Goal: Task Accomplishment & Management: Manage account settings

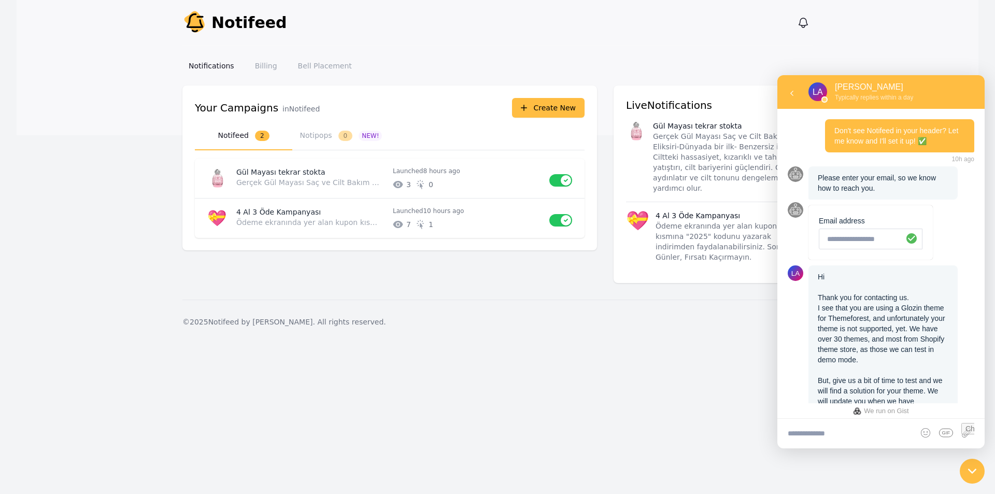
scroll to position [860, 0]
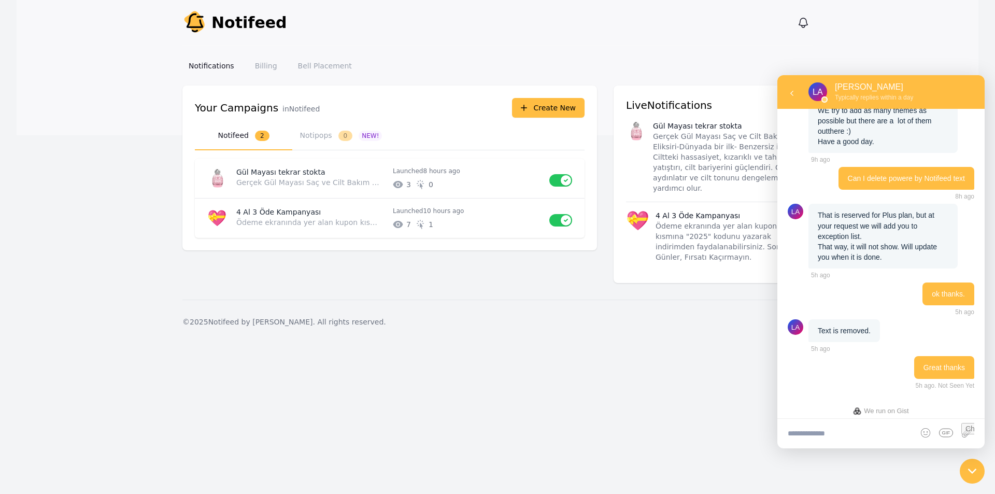
click at [446, 272] on main "Notifeed Dashboard Your Campaigns Your Campaigns in Notifeed Create New Select …" at bounding box center [497, 192] width 961 height 214
click at [266, 65] on link "Billing" at bounding box center [266, 65] width 35 height 19
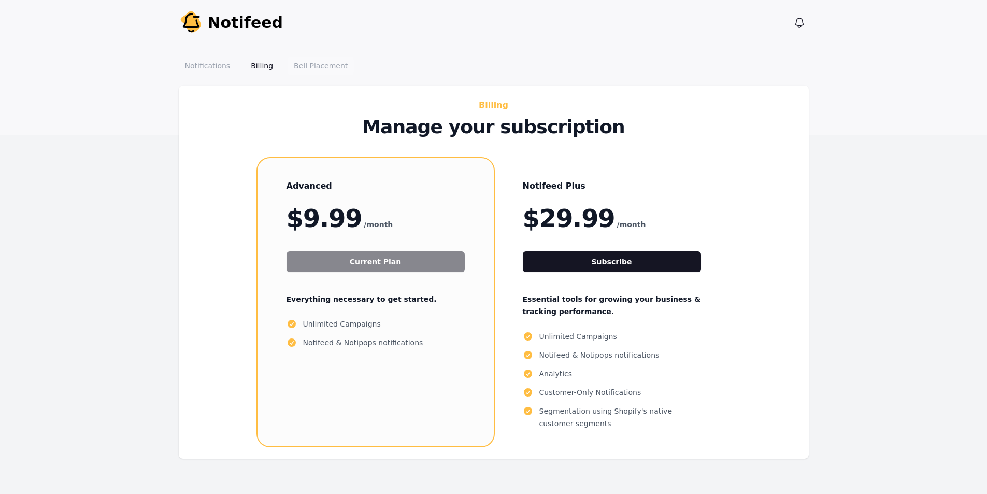
click at [288, 64] on link "Bell Placement" at bounding box center [321, 65] width 66 height 19
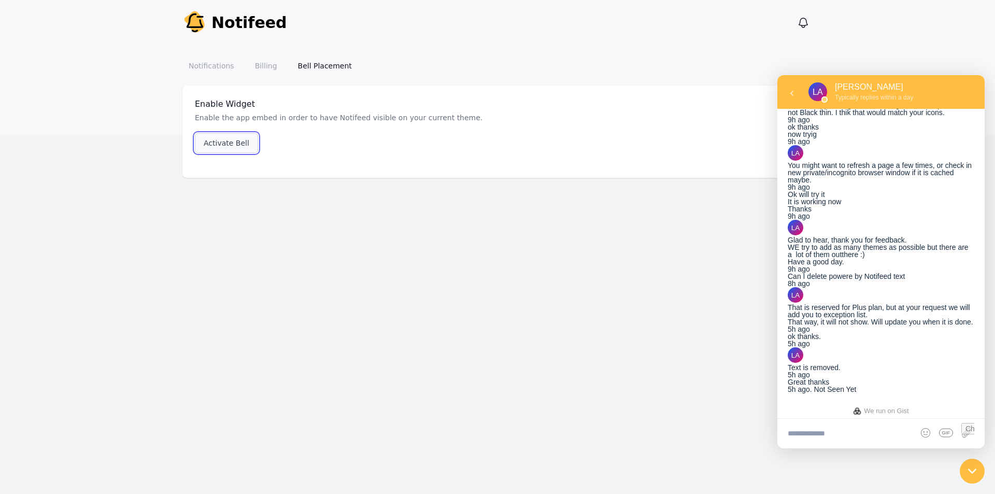
click at [224, 143] on link "Activate Bell" at bounding box center [226, 143] width 63 height 20
click at [855, 92] on div "[PERSON_NAME]" at bounding box center [874, 86] width 78 height 11
click at [254, 66] on link "Billing" at bounding box center [266, 65] width 35 height 19
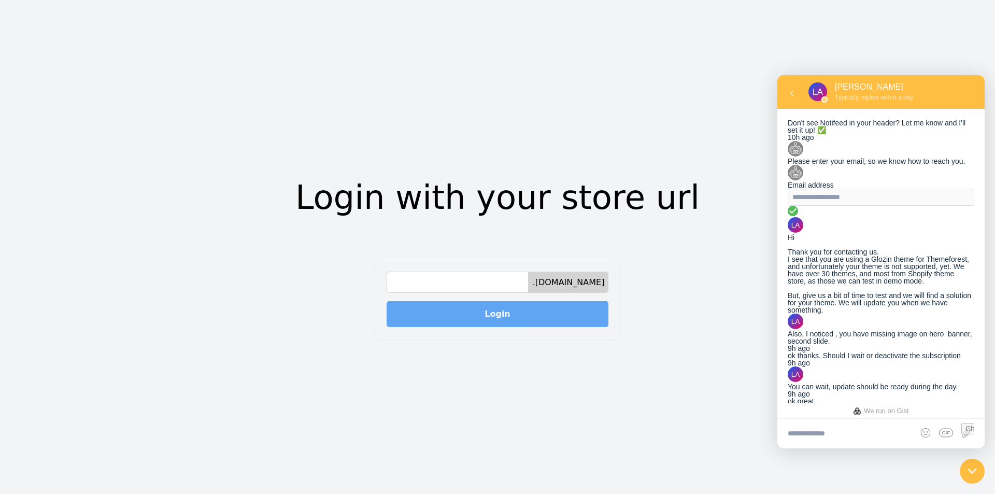
scroll to position [860, 0]
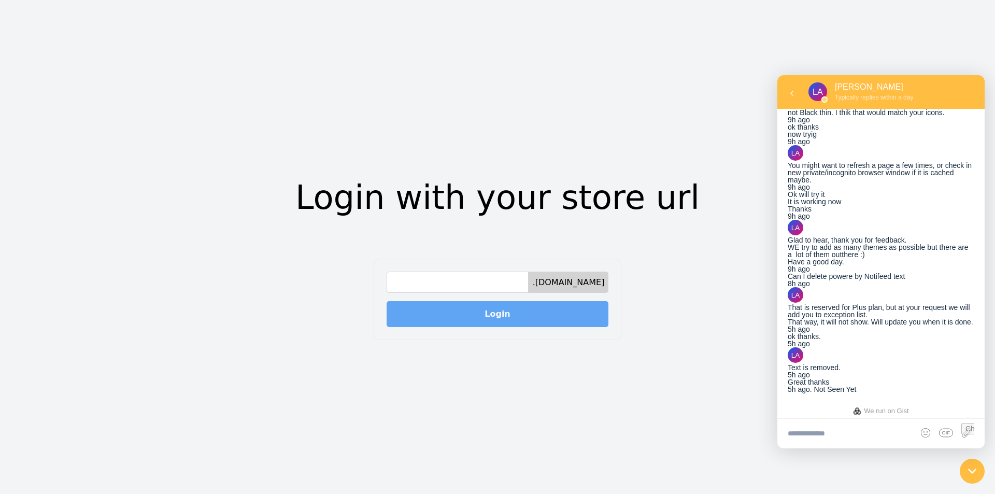
click at [440, 279] on input at bounding box center [457, 282] width 142 height 22
click at [452, 283] on input at bounding box center [457, 282] width 142 height 22
paste input "*********"
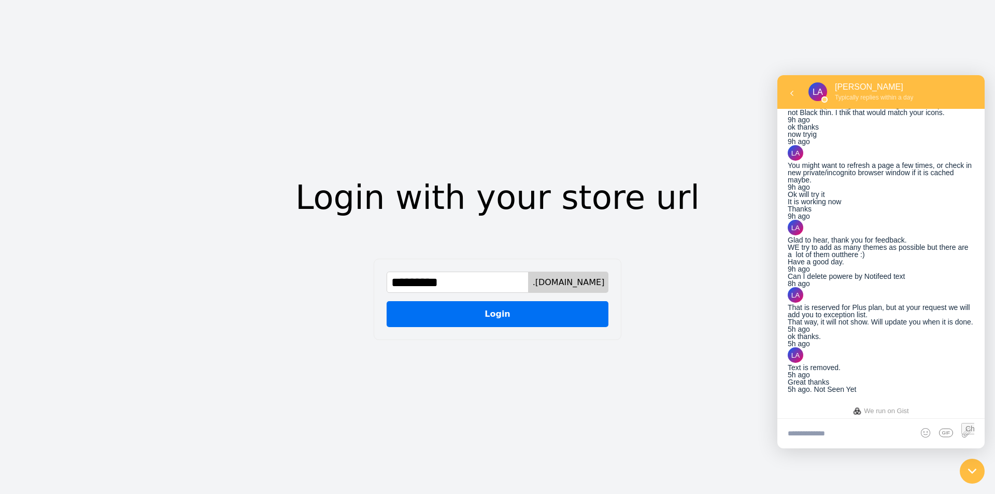
type input "*********"
click at [493, 312] on button "Login" at bounding box center [497, 314] width 222 height 26
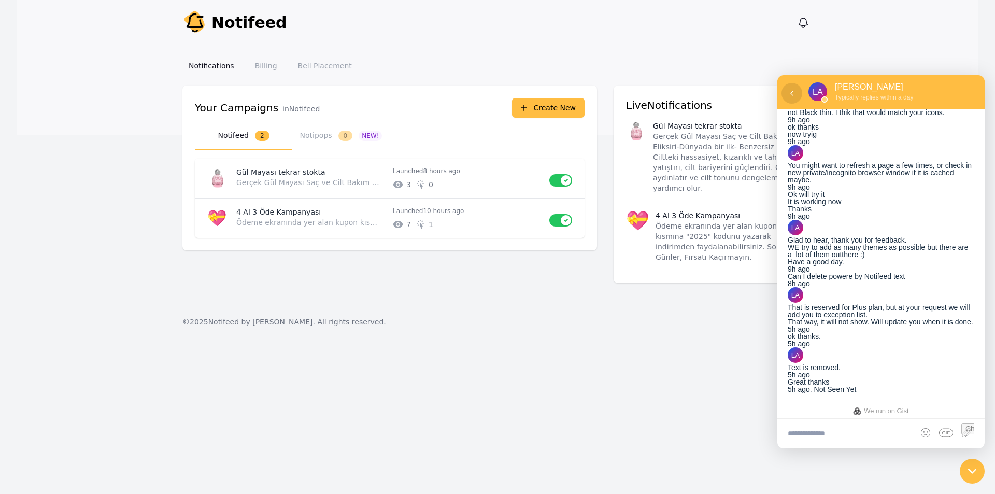
click at [788, 97] on icon at bounding box center [791, 93] width 10 height 10
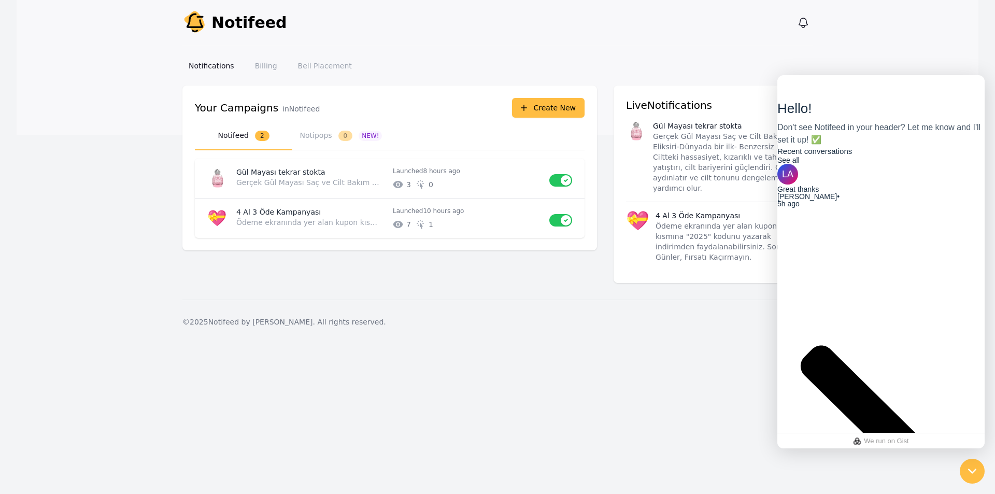
click at [664, 340] on div "Notify Notifeed View notifications Open main menu Notifications Billing Bell Pl…" at bounding box center [497, 247] width 995 height 494
click at [884, 14] on header "Notify Notifeed View notifications Open main menu Notifications Billing Bell Pl…" at bounding box center [497, 67] width 961 height 135
click at [732, 46] on div "Notifications Billing Bell Placement" at bounding box center [497, 66] width 630 height 40
click at [800, 22] on icon "button" at bounding box center [803, 22] width 9 height 9
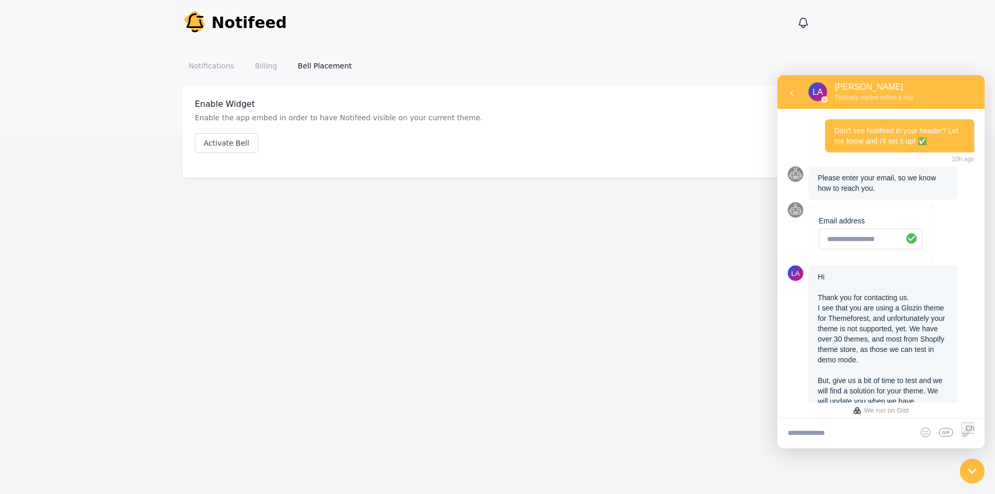
scroll to position [480, 0]
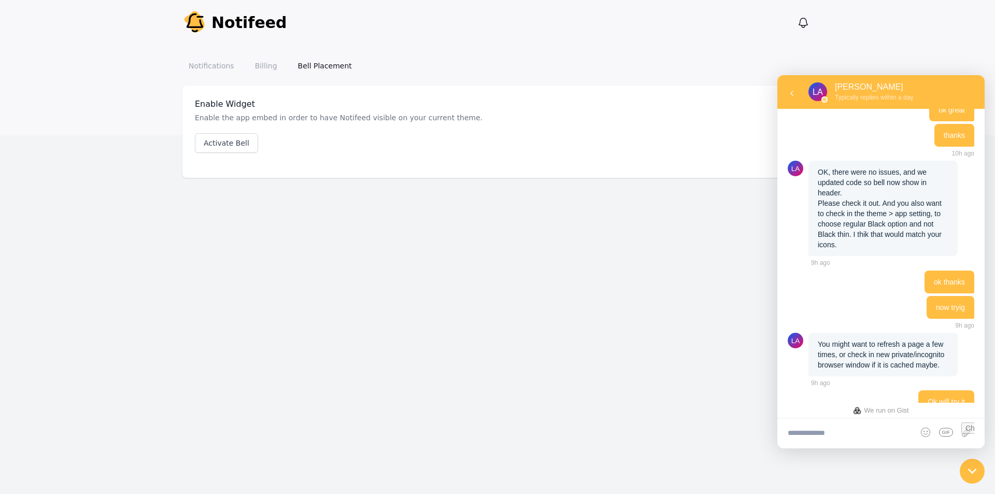
click at [426, 274] on div "Notify Notifeed View notifications Open main menu Notifications Billing Bell Pl…" at bounding box center [497, 247] width 995 height 494
